Goal: Task Accomplishment & Management: Manage account settings

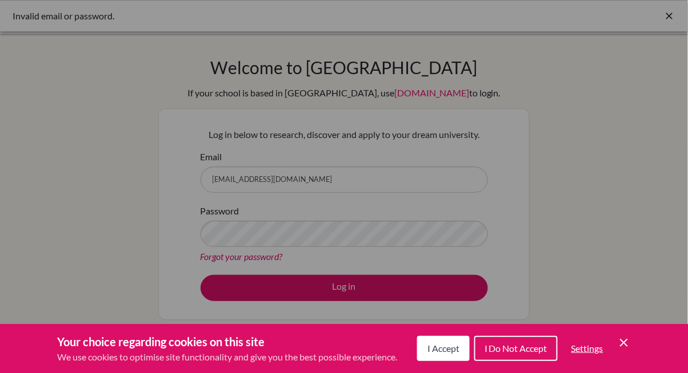
click at [626, 347] on icon "Cookie Control Close Icon" at bounding box center [624, 343] width 14 height 14
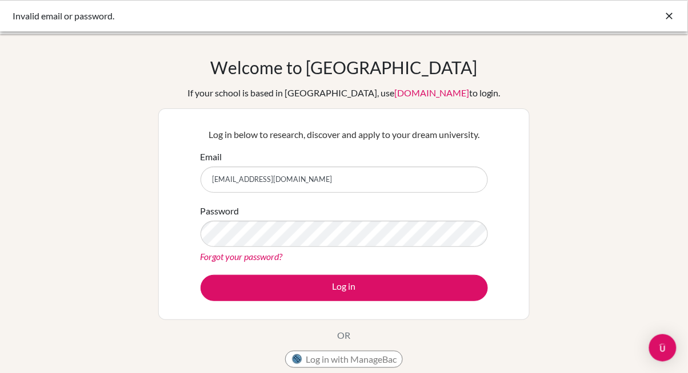
click at [262, 254] on link "Forgot your password?" at bounding box center [241, 256] width 82 height 11
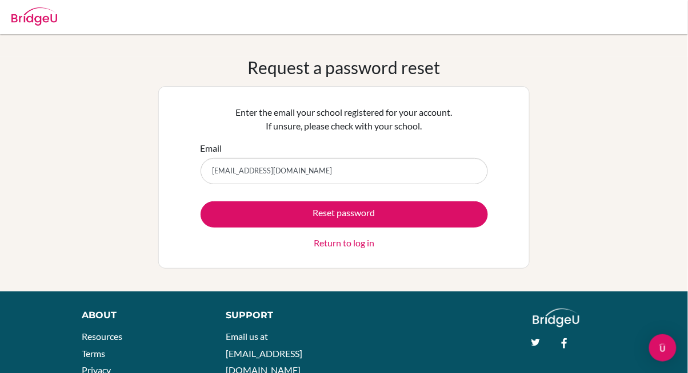
type input "[EMAIL_ADDRESS][DOMAIN_NAME]"
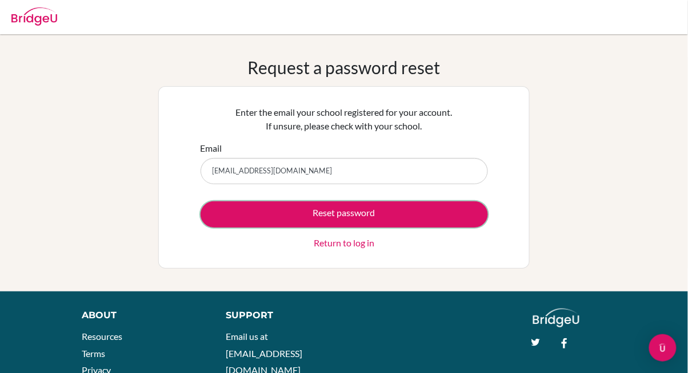
click at [406, 215] on button "Reset password" at bounding box center [343, 215] width 287 height 26
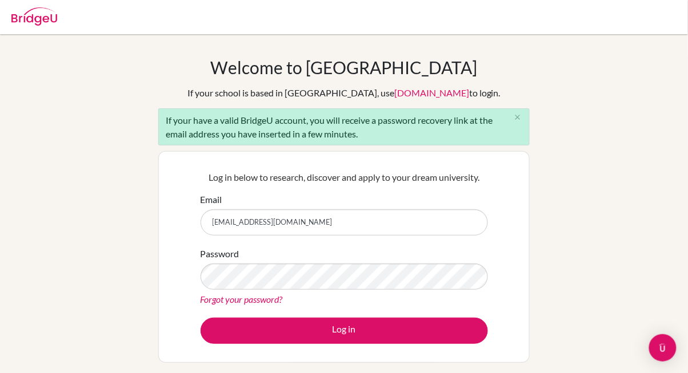
type input "[EMAIL_ADDRESS][DOMAIN_NAME]"
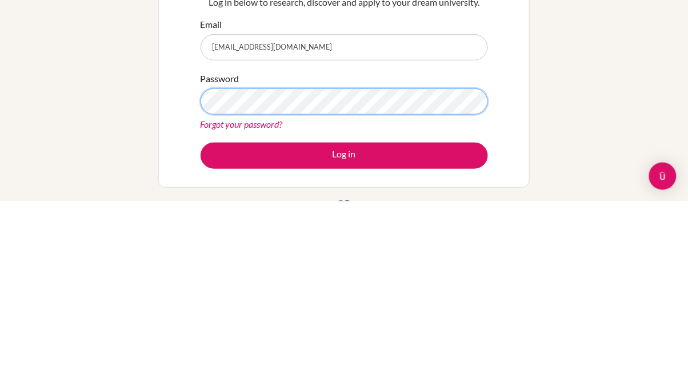
scroll to position [3, 0]
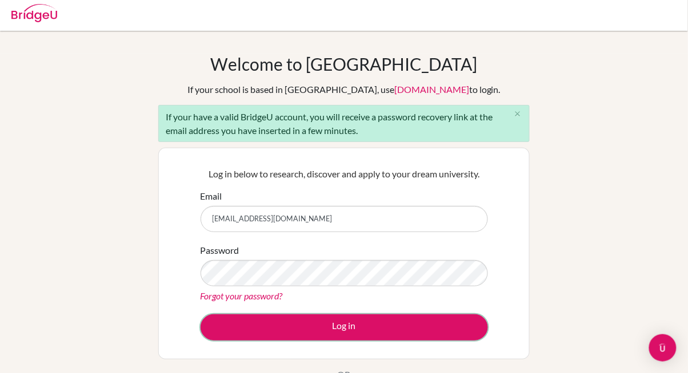
click at [391, 326] on button "Log in" at bounding box center [343, 328] width 287 height 26
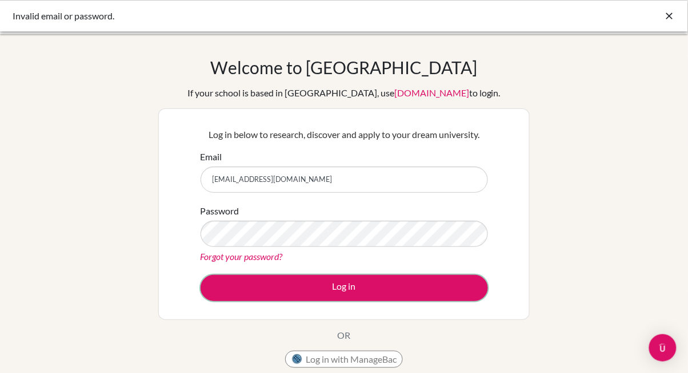
click at [393, 297] on button "Log in" at bounding box center [343, 288] width 287 height 26
